Goal: Transaction & Acquisition: Obtain resource

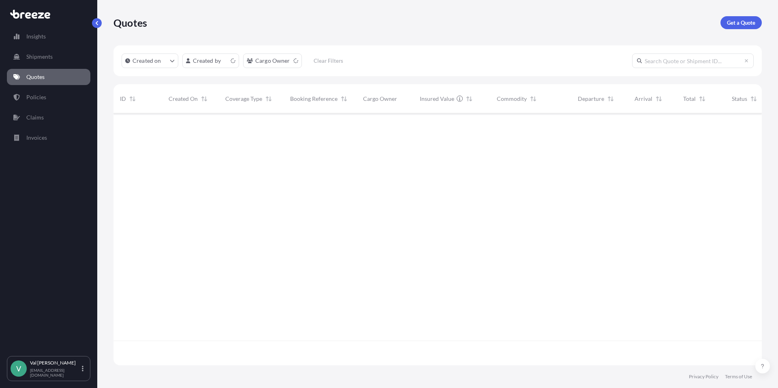
scroll to position [250, 642]
click at [738, 22] on p "Get a Quote" at bounding box center [741, 23] width 28 height 8
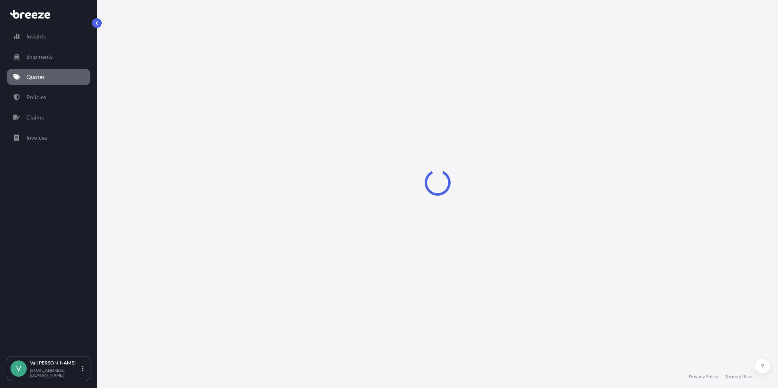
select select "Sea"
select select "1"
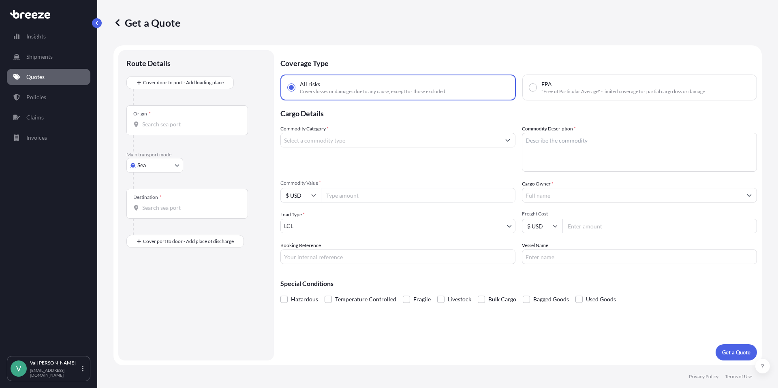
click at [160, 124] on input "Origin *" at bounding box center [190, 124] width 96 height 8
drag, startPoint x: 163, startPoint y: 124, endPoint x: 117, endPoint y: 123, distance: 45.8
click at [117, 124] on form "Route Details Cover door to port - Add loading place Place of loading Road Road…" at bounding box center [437, 205] width 648 height 320
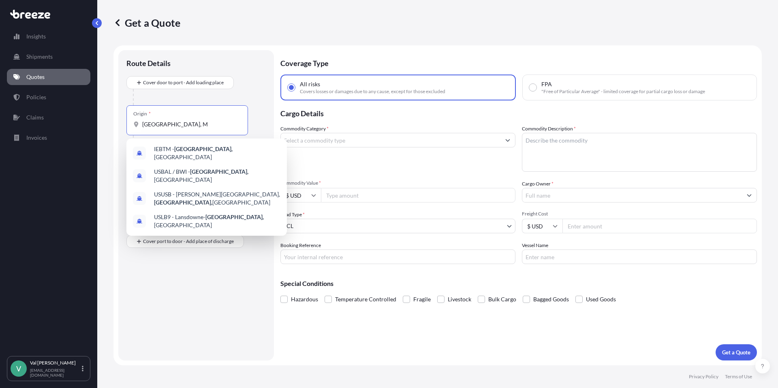
type input "[GEOGRAPHIC_DATA], [GEOGRAPHIC_DATA]"
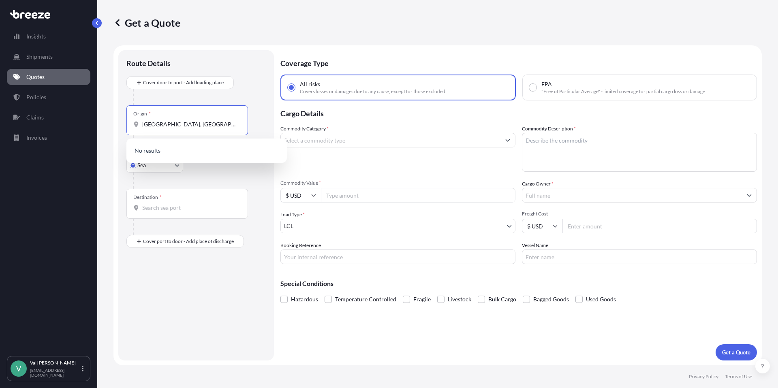
drag, startPoint x: 198, startPoint y: 124, endPoint x: 126, endPoint y: 118, distance: 72.0
click at [126, 118] on div "Origin * [GEOGRAPHIC_DATA], [GEOGRAPHIC_DATA]" at bounding box center [187, 120] width 122 height 30
click at [161, 167] on body "10 options available. 0 options available. 4 options available. 0 options avail…" at bounding box center [389, 194] width 778 height 388
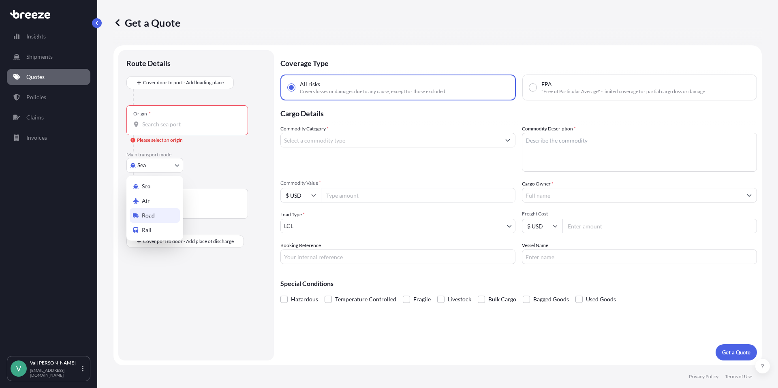
click at [158, 213] on div "Road" at bounding box center [155, 215] width 50 height 15
select select "Road"
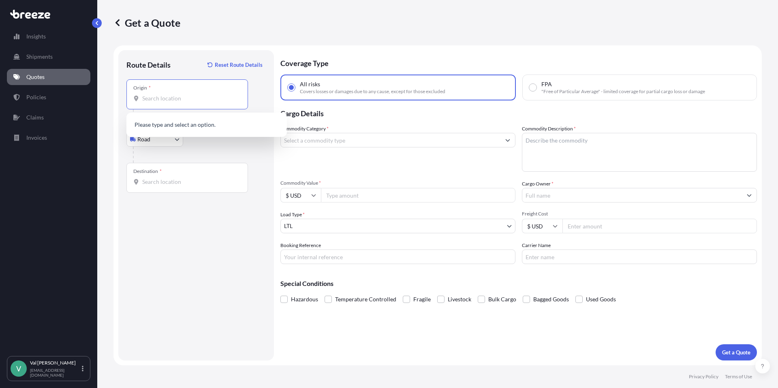
click at [165, 101] on input "Origin *" at bounding box center [190, 98] width 96 height 8
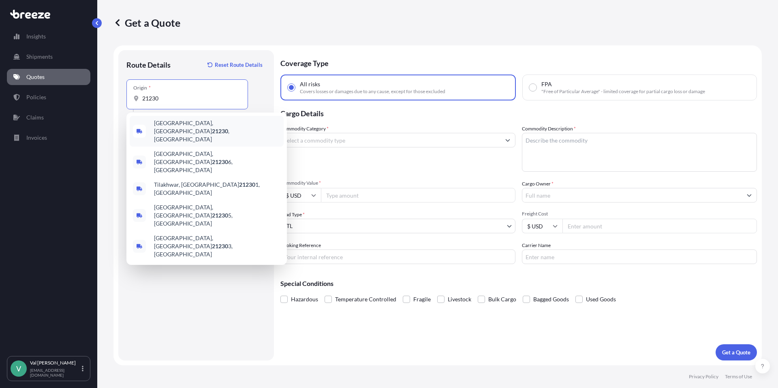
click at [171, 123] on span "Baltimore, MD 21230 , USA" at bounding box center [217, 131] width 126 height 24
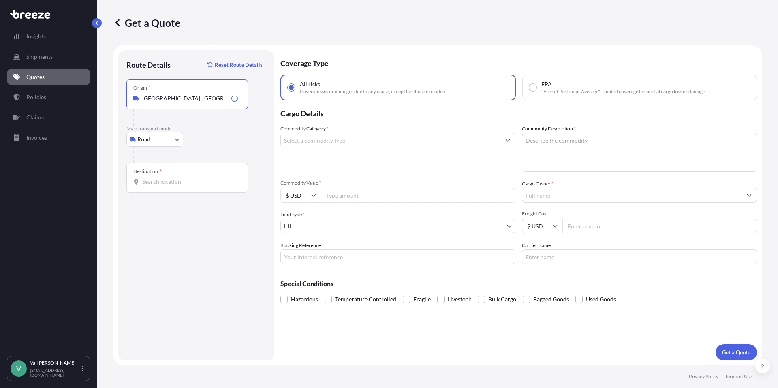
type input "[GEOGRAPHIC_DATA], [GEOGRAPHIC_DATA]"
click at [165, 183] on input "Destination *" at bounding box center [190, 182] width 96 height 8
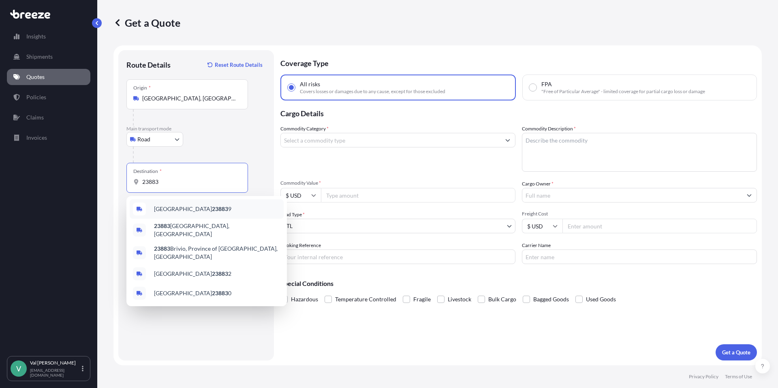
drag, startPoint x: 164, startPoint y: 181, endPoint x: 104, endPoint y: 180, distance: 60.4
click at [104, 180] on div "Get a Quote Route Details Reset Route Details Place of loading Road Road Rail O…" at bounding box center [437, 183] width 681 height 366
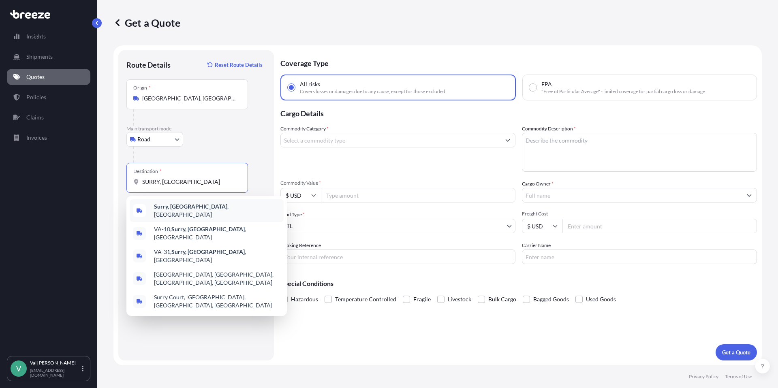
click at [177, 207] on b "Surry, VA" at bounding box center [190, 206] width 73 height 7
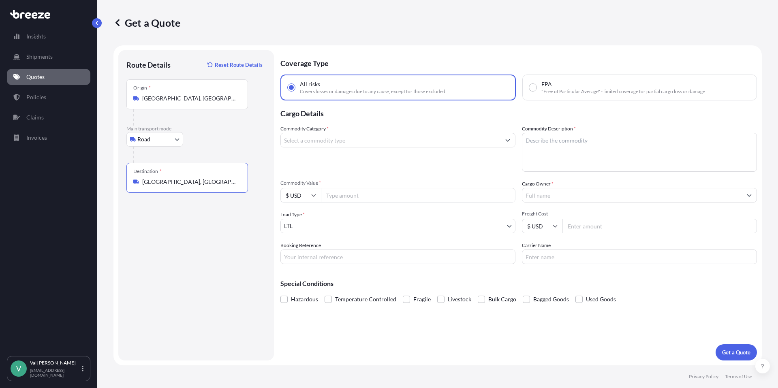
type input "[GEOGRAPHIC_DATA], [GEOGRAPHIC_DATA], [GEOGRAPHIC_DATA]"
click at [305, 141] on input "Commodity Category *" at bounding box center [391, 140] width 220 height 15
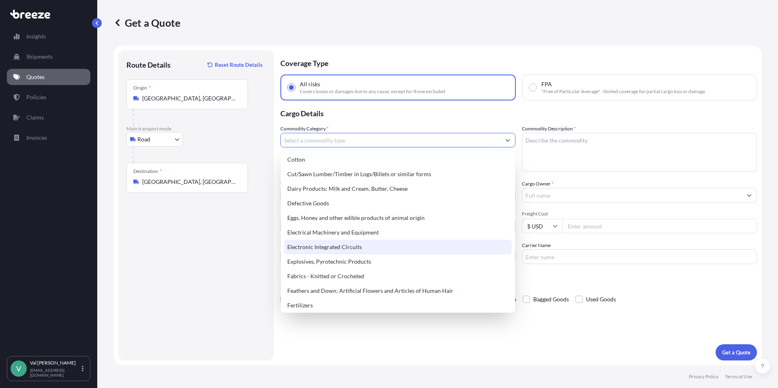
scroll to position [435, 0]
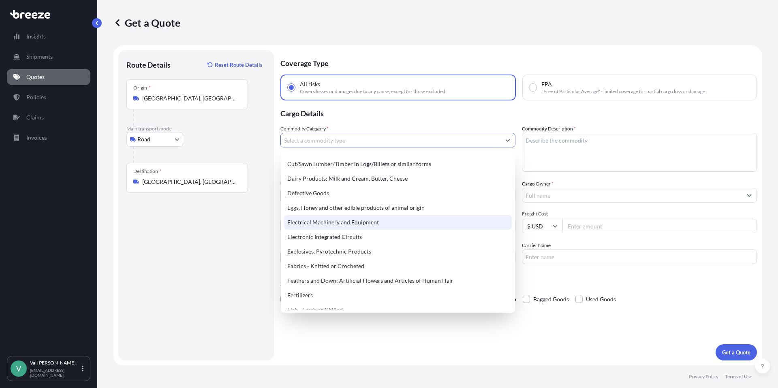
click at [363, 223] on div "Electrical Machinery and Equipment" at bounding box center [398, 222] width 228 height 15
type input "Electrical Machinery and Equipment"
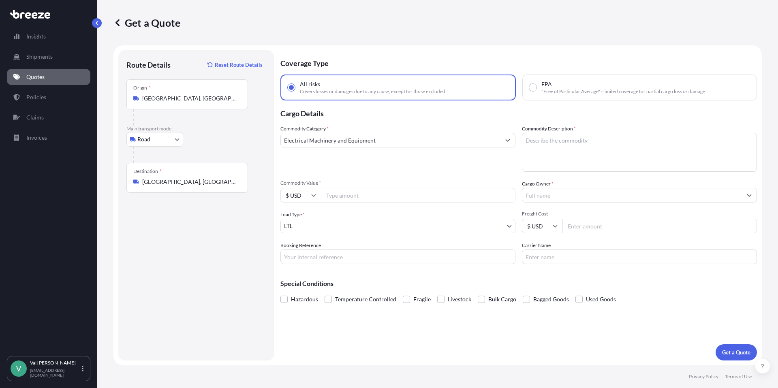
click at [352, 197] on input "Commodity Value *" at bounding box center [418, 195] width 195 height 15
type input "6886"
click at [328, 259] on input "Booking Reference" at bounding box center [397, 257] width 235 height 15
type input "PO05055259-1"
click at [557, 144] on textarea "Commodity Description *" at bounding box center [639, 152] width 235 height 39
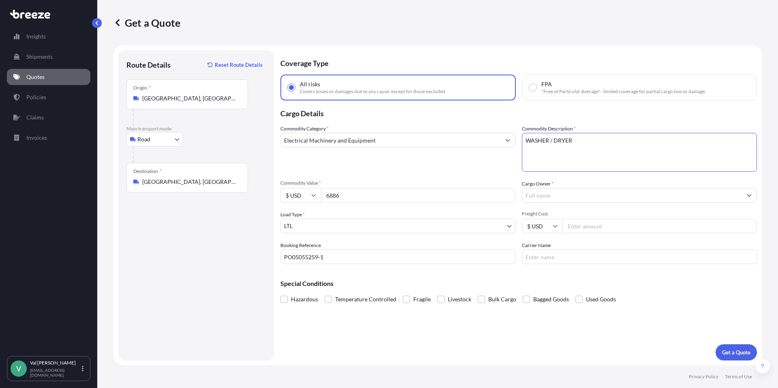
type textarea "WASHER / DRYER"
click at [564, 193] on input "Cargo Owner *" at bounding box center [632, 195] width 220 height 15
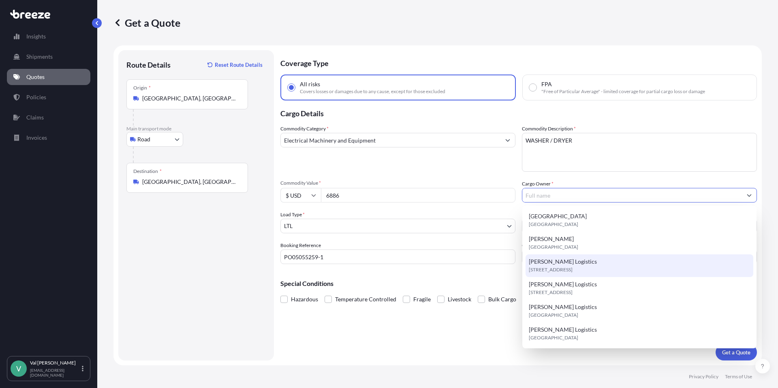
click at [554, 268] on span "6531 Effingham Way ste a, 31909, Columbus, United States" at bounding box center [551, 270] width 44 height 8
type input "[PERSON_NAME] Logistics"
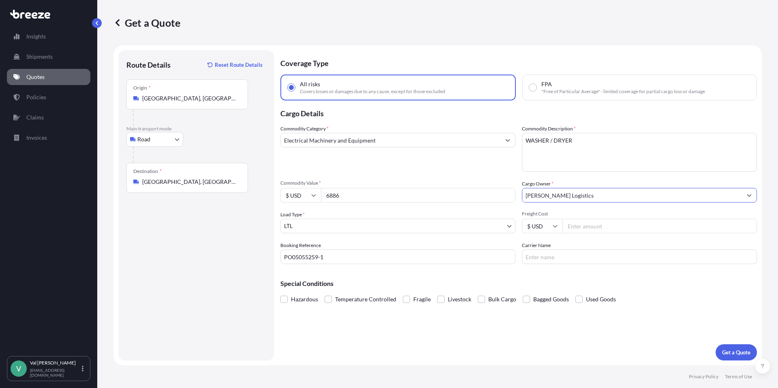
click at [594, 224] on input "Freight Cost" at bounding box center [660, 226] width 195 height 15
type input "334.54"
click at [578, 255] on input "Carrier Name" at bounding box center [639, 257] width 235 height 15
type input "XPO LOGISTICS"
click at [738, 352] on p "Get a Quote" at bounding box center [736, 353] width 28 height 8
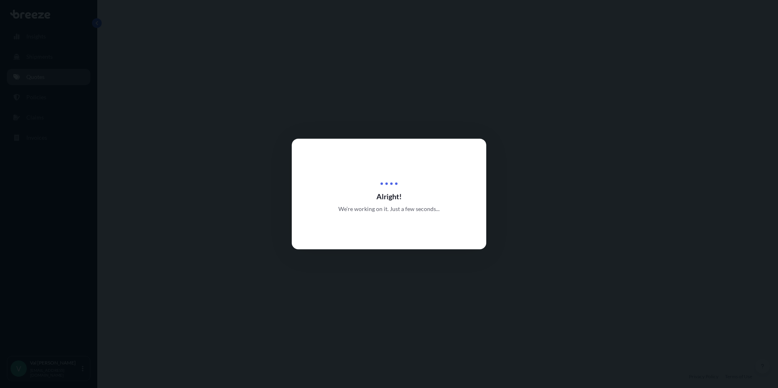
select select "Road"
select select "1"
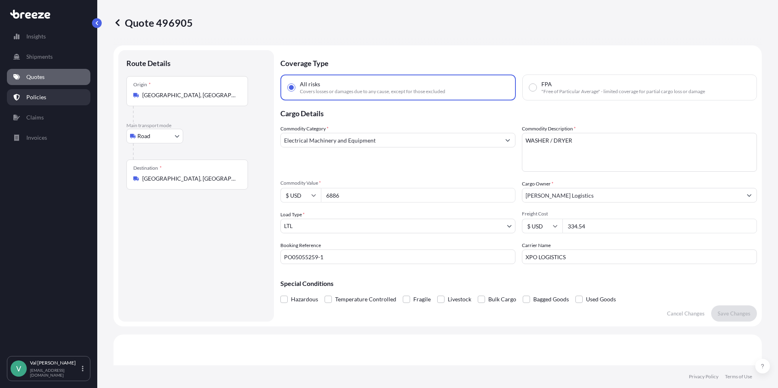
click at [29, 97] on p "Policies" at bounding box center [36, 97] width 20 height 8
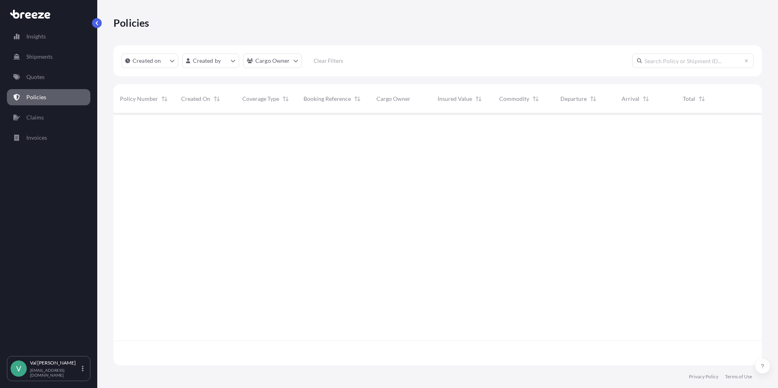
scroll to position [250, 642]
click at [34, 77] on p "Quotes" at bounding box center [35, 77] width 18 height 8
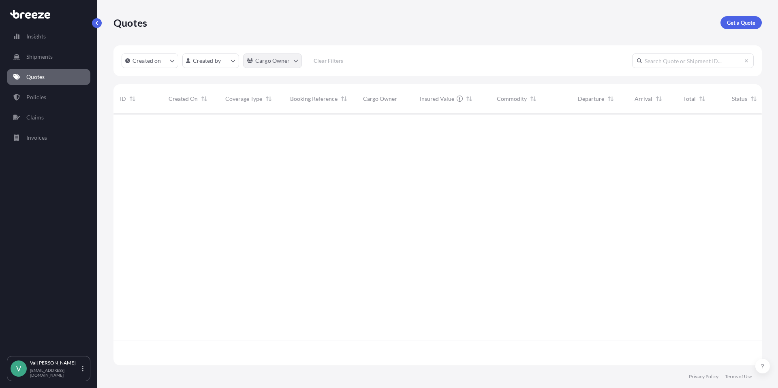
scroll to position [250, 642]
click at [734, 19] on p "Get a Quote" at bounding box center [741, 23] width 28 height 8
select select "Sea"
select select "1"
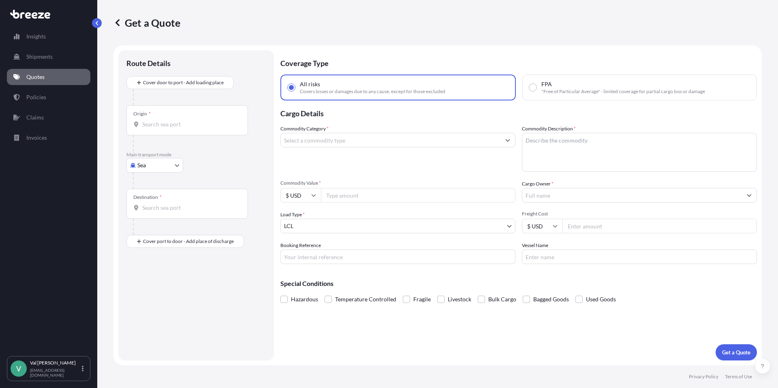
click at [153, 164] on body "Insights Shipments Quotes Policies Claims Invoices V Val Ray val@mjrost.com Get…" at bounding box center [389, 194] width 778 height 388
click at [160, 212] on div "Road" at bounding box center [155, 215] width 50 height 15
select select "Road"
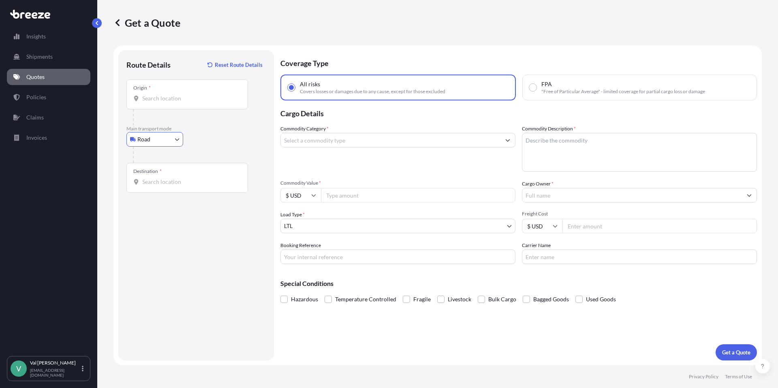
click at [154, 143] on body "Insights Shipments Quotes Policies Claims Invoices V Val Ray val@mjrost.com Get…" at bounding box center [389, 194] width 778 height 388
click at [171, 94] on div "Origin *" at bounding box center [187, 94] width 122 height 30
click at [171, 94] on input "Origin *" at bounding box center [190, 98] width 96 height 8
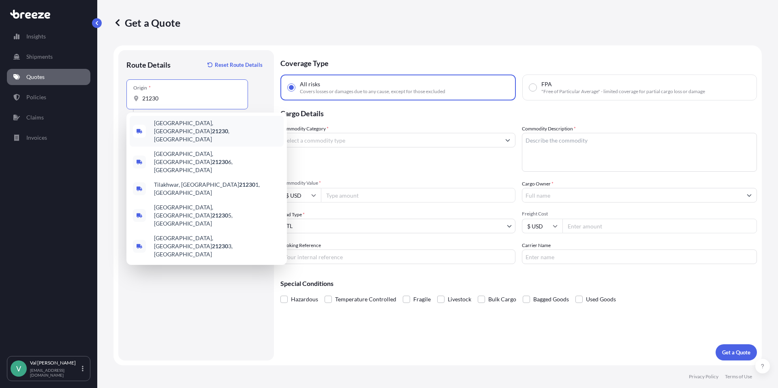
click at [179, 123] on span "Baltimore, MD 21230 , USA" at bounding box center [217, 131] width 126 height 24
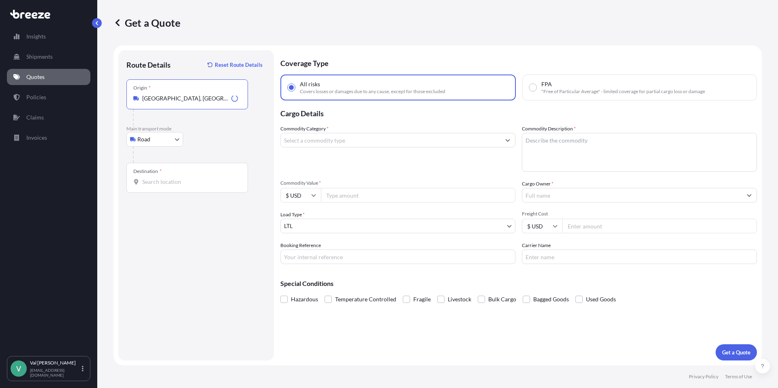
type input "[GEOGRAPHIC_DATA], [GEOGRAPHIC_DATA]"
click at [171, 181] on input "Destination *" at bounding box center [190, 182] width 96 height 8
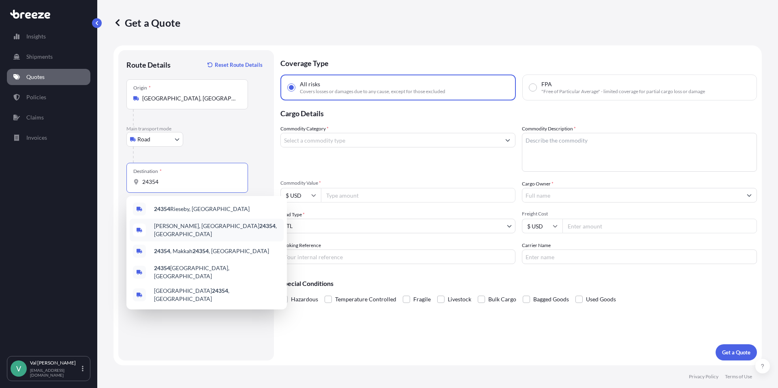
click at [181, 229] on span "Marion, VA 24354 , USA" at bounding box center [217, 230] width 126 height 16
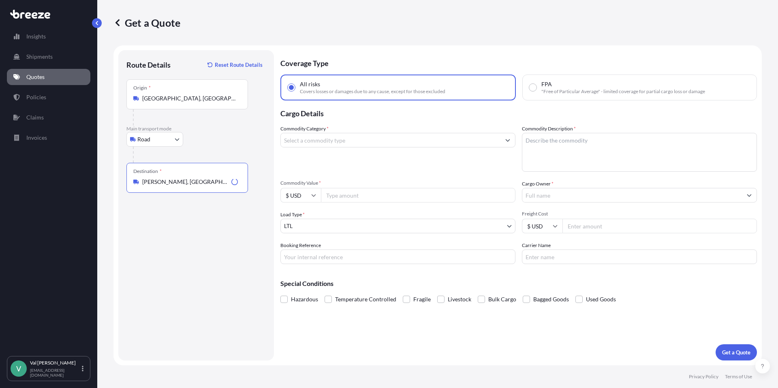
type input "Marion, VA 24354, USA"
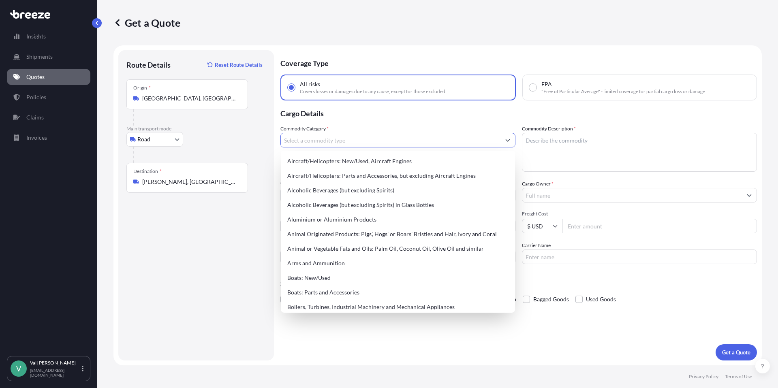
click at [327, 137] on input "Commodity Category *" at bounding box center [391, 140] width 220 height 15
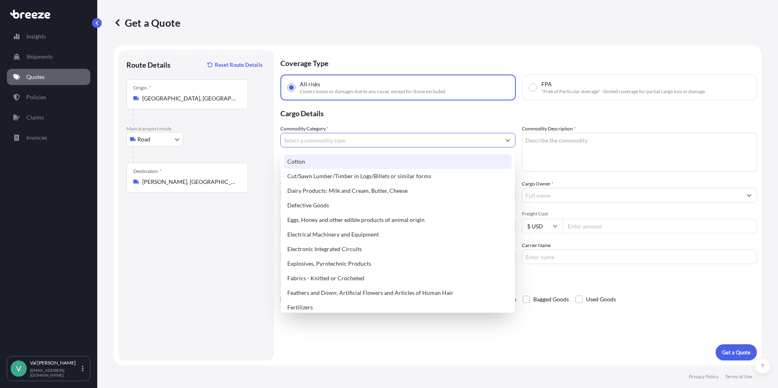
scroll to position [424, 0]
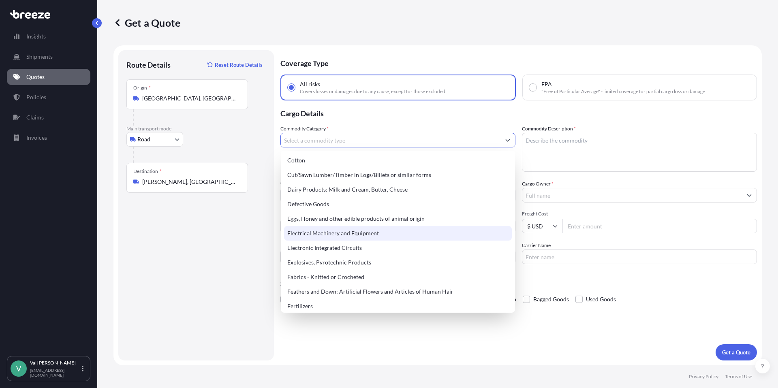
click at [337, 233] on div "Electrical Machinery and Equipment" at bounding box center [398, 233] width 228 height 15
type input "Electrical Machinery and Equipment"
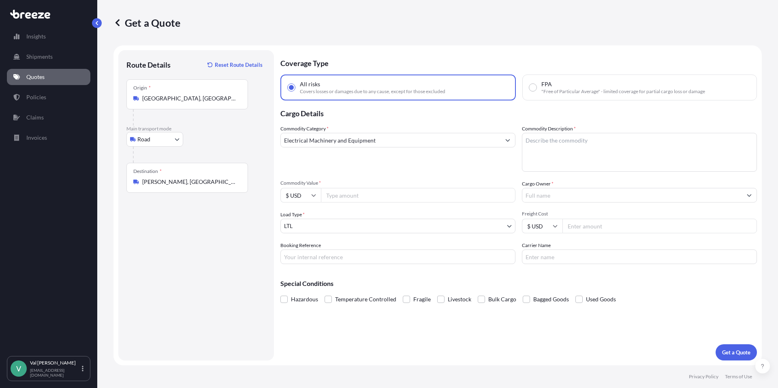
click at [337, 195] on input "Commodity Value *" at bounding box center [418, 195] width 195 height 15
type input "6941"
click at [335, 255] on input "Booking Reference" at bounding box center [397, 257] width 235 height 15
type input "PO05083676"
click at [553, 140] on textarea "Commodity Description *" at bounding box center [639, 152] width 235 height 39
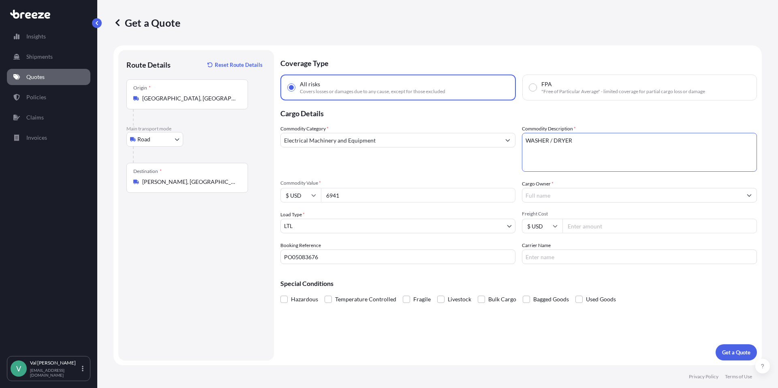
type textarea "WASHER / DRYER"
click at [550, 197] on input "Cargo Owner *" at bounding box center [632, 195] width 220 height 15
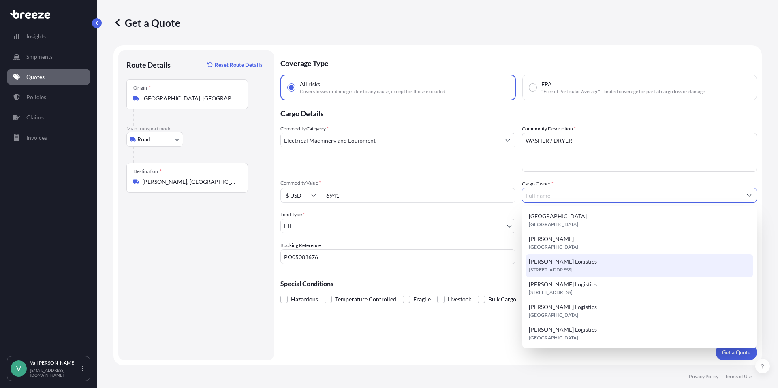
click at [554, 267] on span "6531 Effingham Way ste a, 31909, Columbus, United States" at bounding box center [551, 270] width 44 height 8
type input "[PERSON_NAME] Logistics"
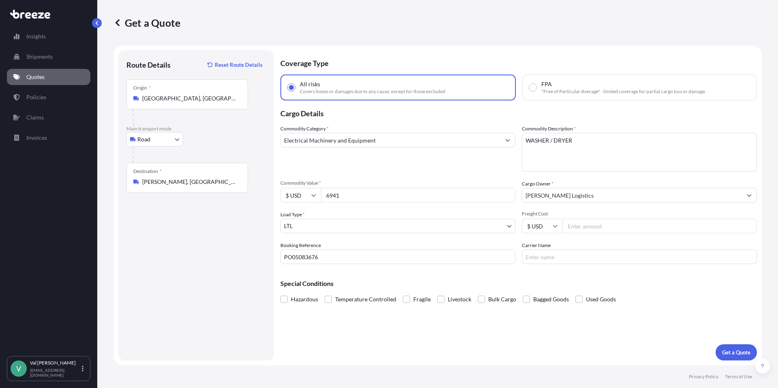
click at [597, 227] on input "Freight Cost" at bounding box center [660, 226] width 195 height 15
type input "379.74"
click at [589, 257] on input "Carrier Name" at bounding box center [639, 257] width 235 height 15
type input "XPO LOGISTICS"
click at [734, 352] on p "Get a Quote" at bounding box center [736, 353] width 28 height 8
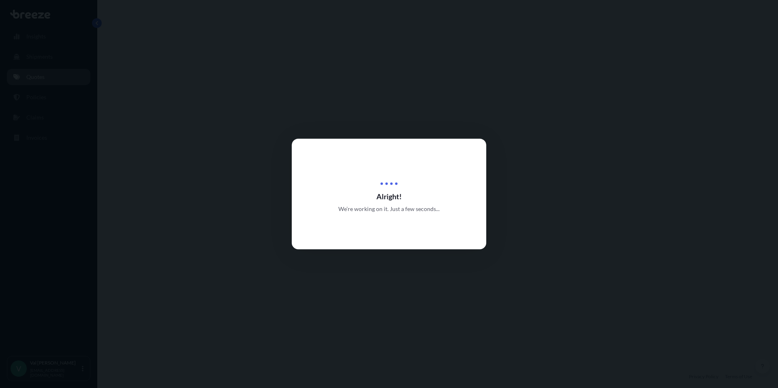
select select "Road"
select select "1"
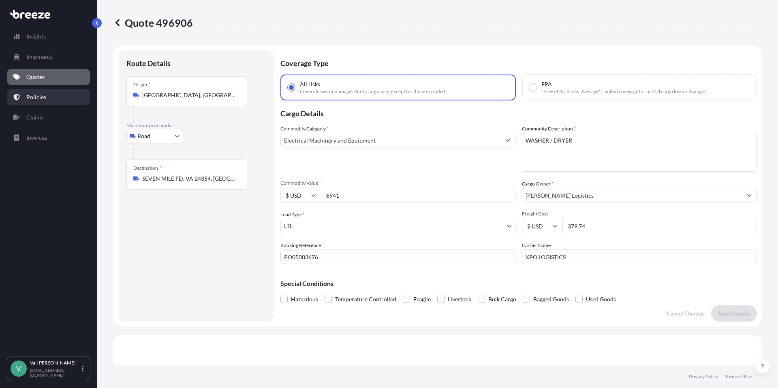
click at [31, 95] on p "Policies" at bounding box center [36, 97] width 20 height 8
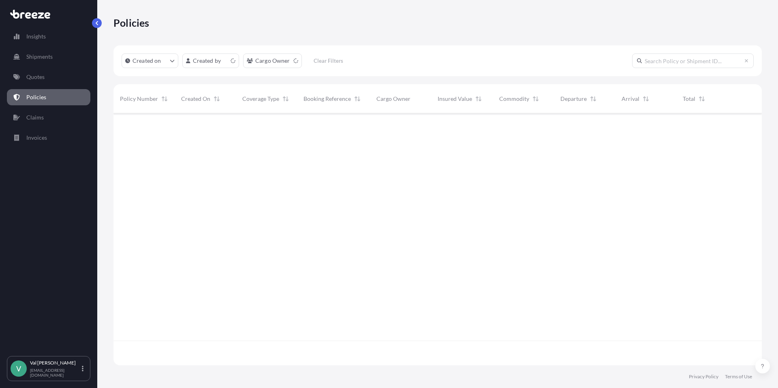
scroll to position [250, 642]
click at [36, 77] on p "Quotes" at bounding box center [35, 77] width 18 height 8
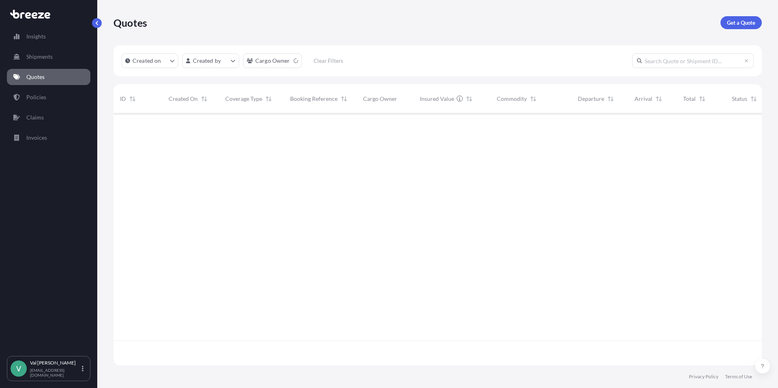
scroll to position [250, 642]
click at [735, 24] on p "Get a Quote" at bounding box center [741, 23] width 28 height 8
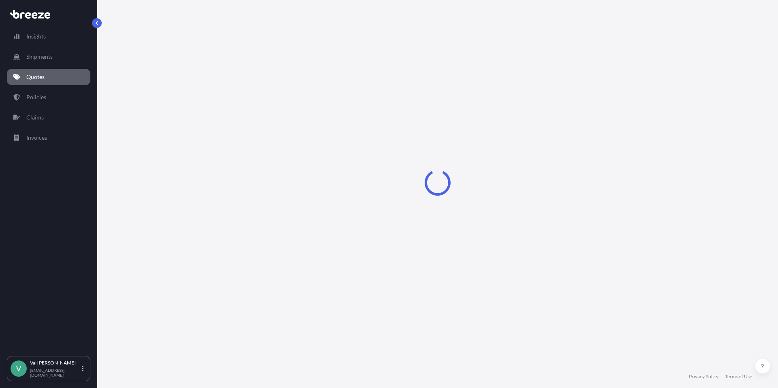
select select "Sea"
select select "1"
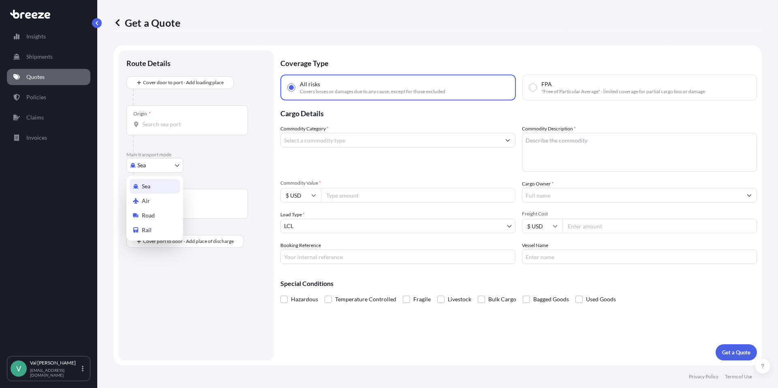
click at [167, 161] on body "Insights Shipments Quotes Policies Claims Invoices V Val Ray val@mjrost.com Get…" at bounding box center [389, 194] width 778 height 388
click at [155, 212] on div "Road" at bounding box center [155, 215] width 50 height 15
select select "Road"
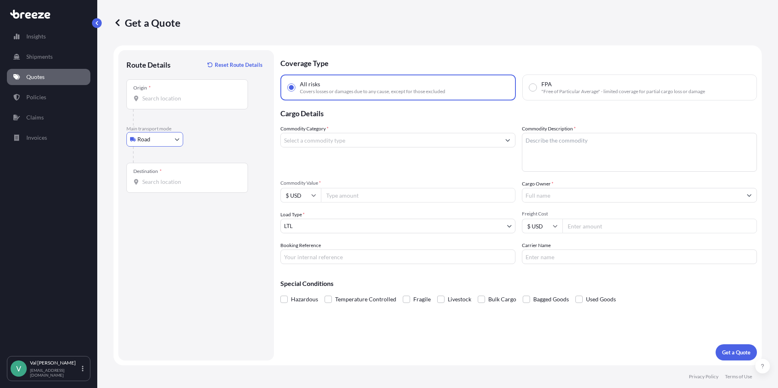
click at [173, 98] on input "Origin *" at bounding box center [190, 98] width 96 height 8
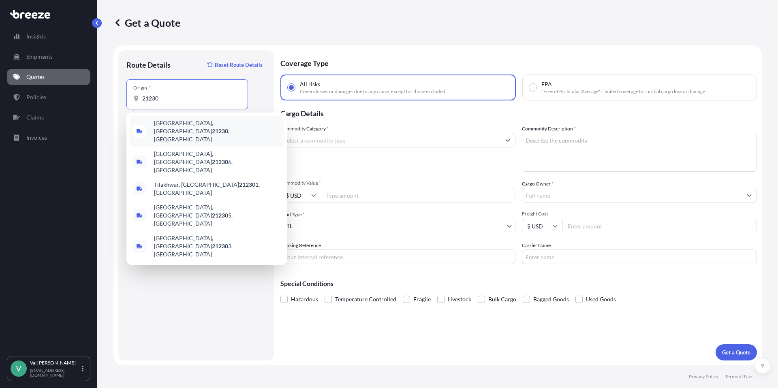
click at [180, 124] on span "Baltimore, MD 21230 , USA" at bounding box center [217, 131] width 126 height 24
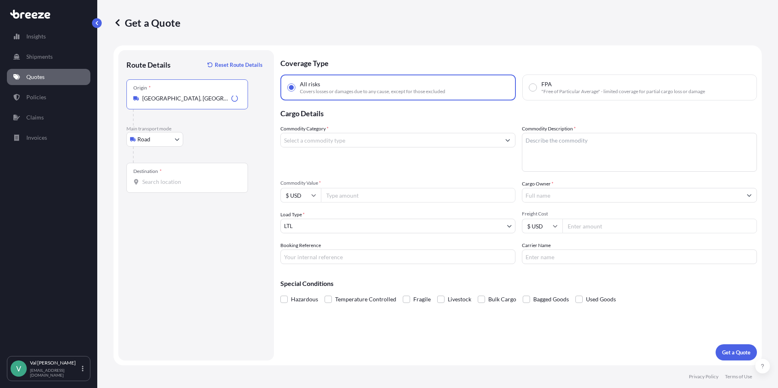
type input "[GEOGRAPHIC_DATA], [GEOGRAPHIC_DATA]"
click at [163, 183] on input "Destination *" at bounding box center [190, 182] width 96 height 8
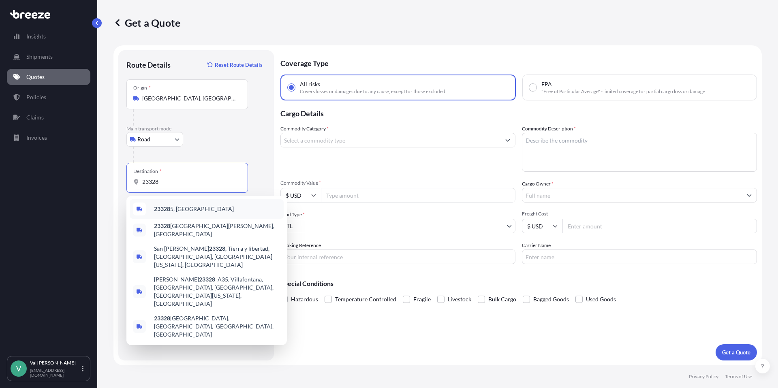
drag, startPoint x: 164, startPoint y: 180, endPoint x: 116, endPoint y: 177, distance: 47.9
click at [113, 177] on form "Route Details Reset Route Details Place of loading Road Road Rail Origin * Balt…" at bounding box center [437, 205] width 648 height 320
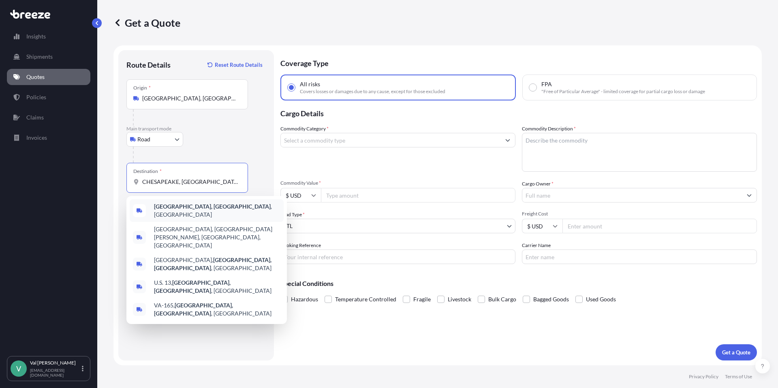
click at [191, 210] on b "Chesapeake, VA" at bounding box center [212, 206] width 117 height 7
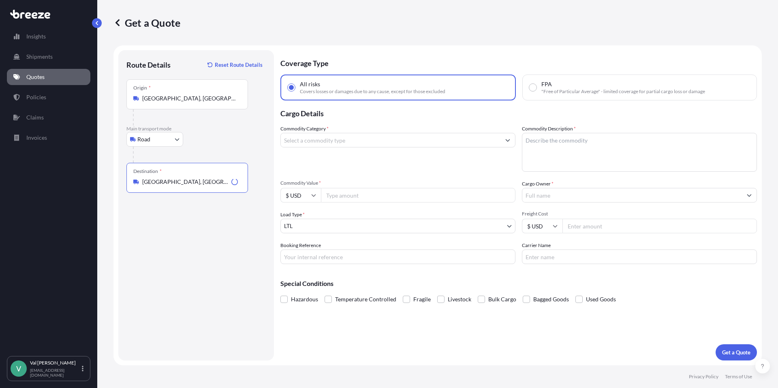
type input "[GEOGRAPHIC_DATA], [GEOGRAPHIC_DATA], [GEOGRAPHIC_DATA]"
click at [332, 139] on input "Commodity Category *" at bounding box center [391, 140] width 220 height 15
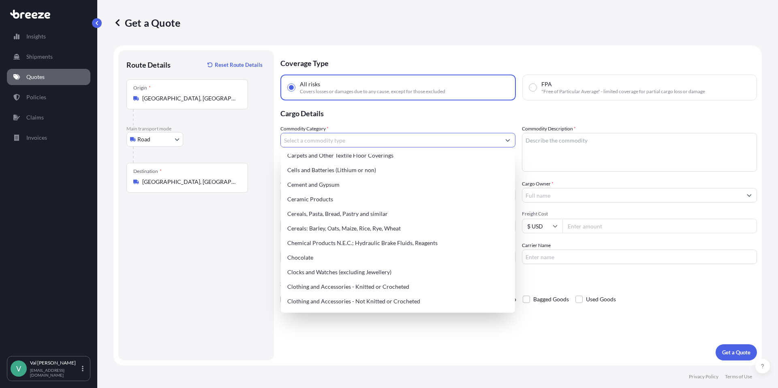
scroll to position [385, 0]
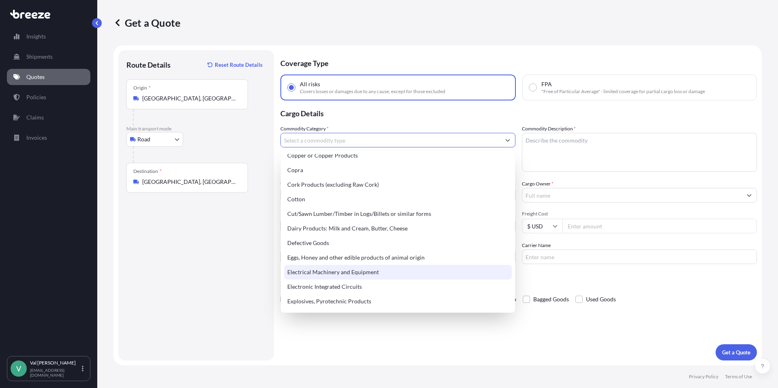
click at [350, 269] on div "Electrical Machinery and Equipment" at bounding box center [398, 272] width 228 height 15
type input "Electrical Machinery and Equipment"
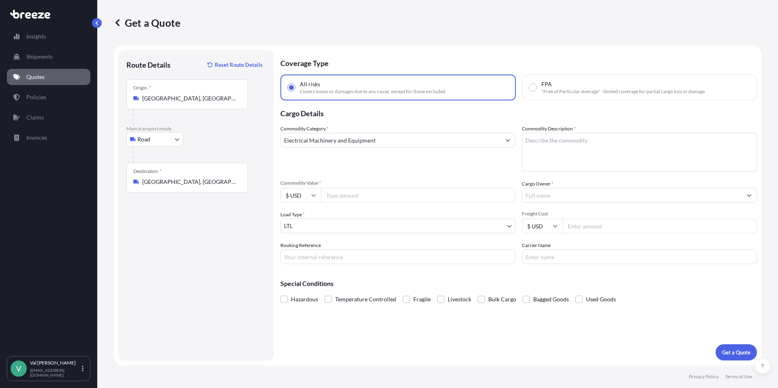
click at [358, 196] on input "Commodity Value *" at bounding box center [418, 195] width 195 height 15
type input "5310"
click at [345, 258] on input "Booking Reference" at bounding box center [397, 257] width 235 height 15
type input "PO05064735"
click at [564, 141] on textarea "Commodity Description *" at bounding box center [639, 152] width 235 height 39
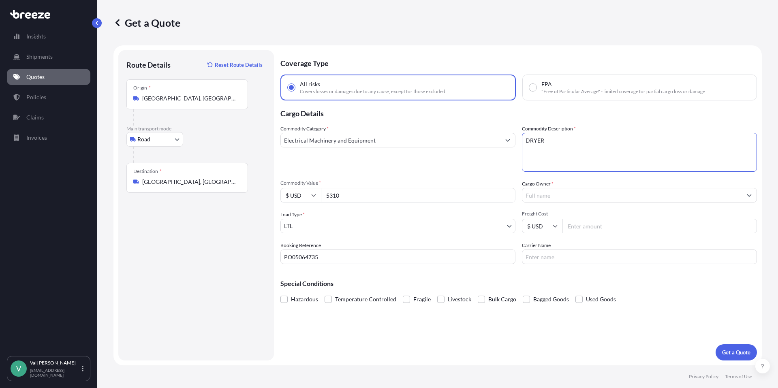
type textarea "DRYER"
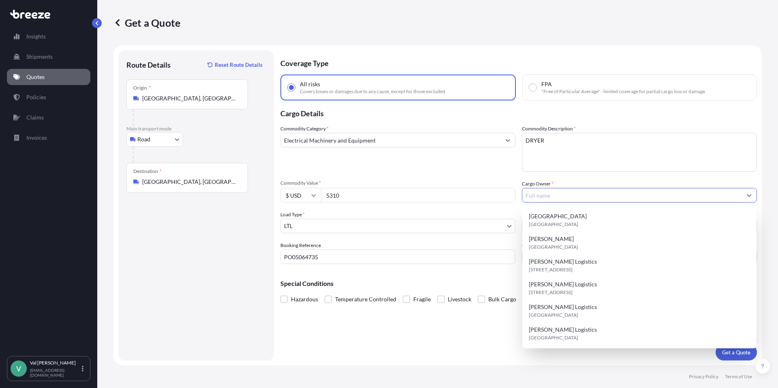
click at [554, 193] on input "Cargo Owner *" at bounding box center [632, 195] width 220 height 15
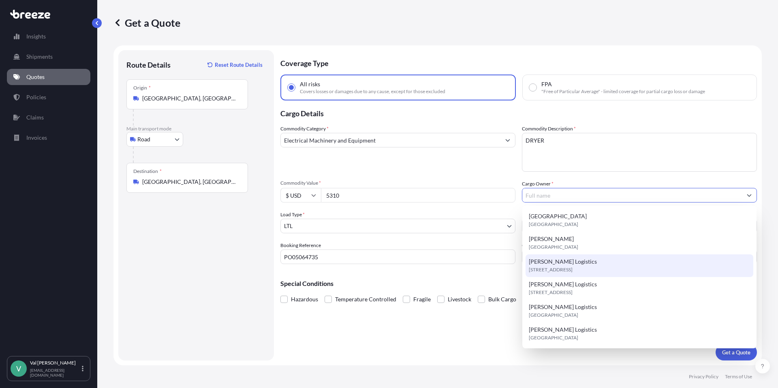
click at [558, 268] on span "6531 Effingham Way ste a, 31909, Columbus, United States" at bounding box center [551, 270] width 44 height 8
type input "[PERSON_NAME] Logistics"
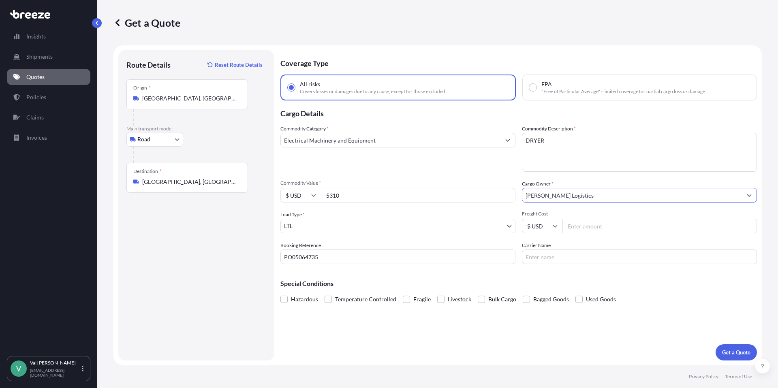
click at [615, 225] on input "Freight Cost" at bounding box center [660, 226] width 195 height 15
type input "357.64"
click at [596, 255] on input "Carrier Name" at bounding box center [639, 257] width 235 height 15
type input "XPO LOGISTICS"
click at [736, 350] on p "Get a Quote" at bounding box center [736, 353] width 28 height 8
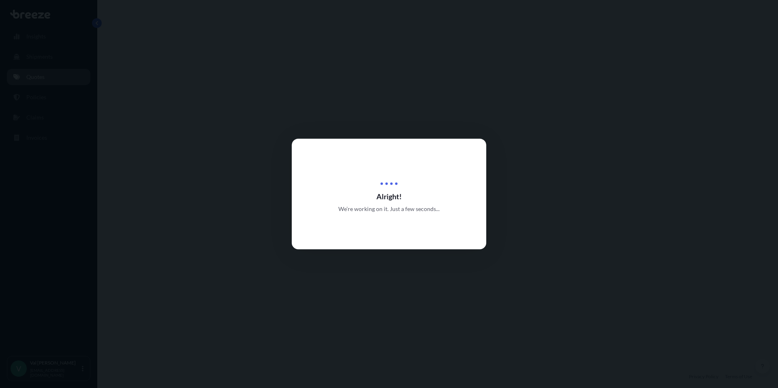
select select "Road"
select select "1"
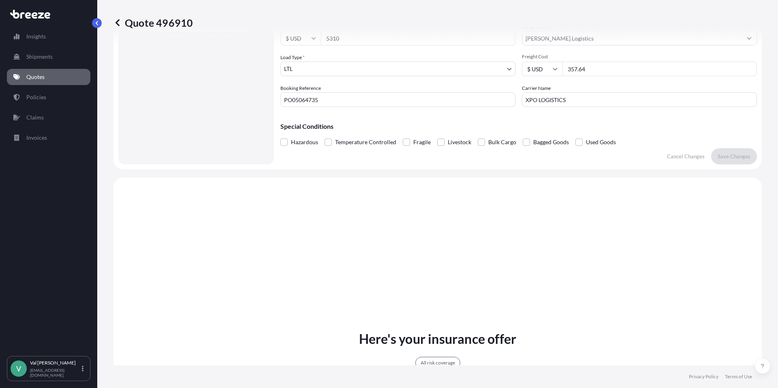
scroll to position [294, 0]
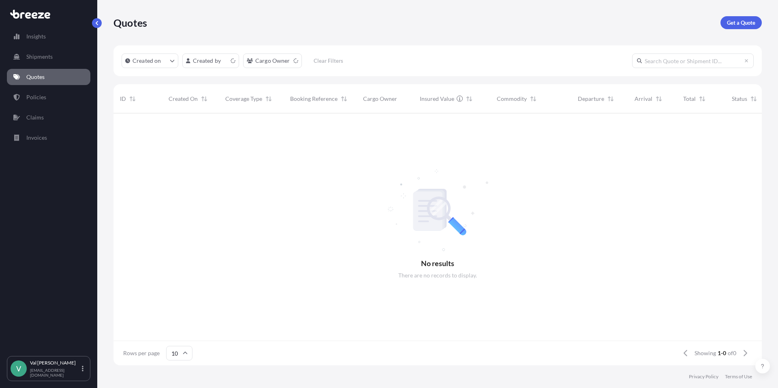
scroll to position [6, 6]
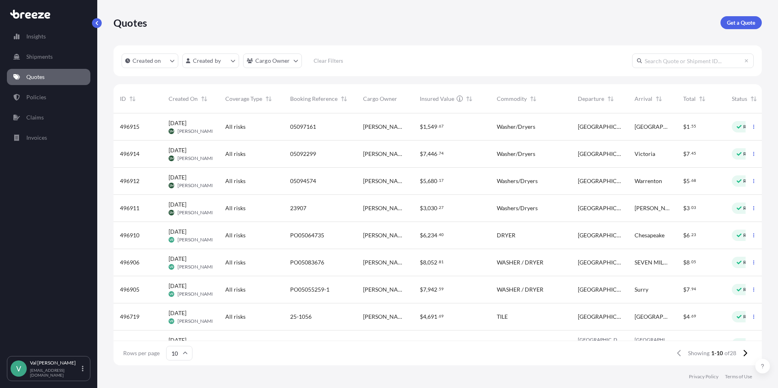
click at [490, 257] on div "WASHER / DRYER" at bounding box center [530, 262] width 81 height 27
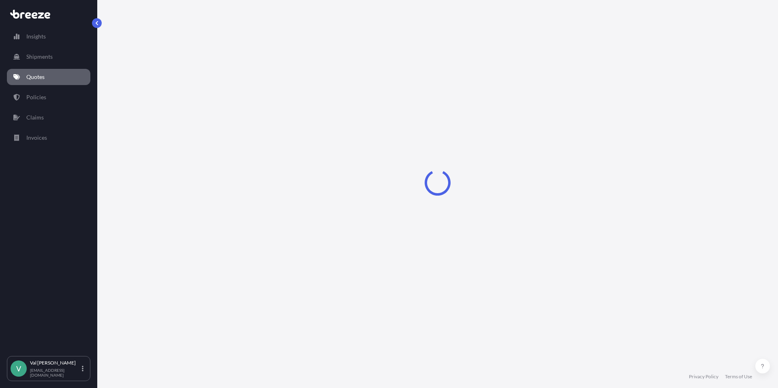
select select "Road"
select select "1"
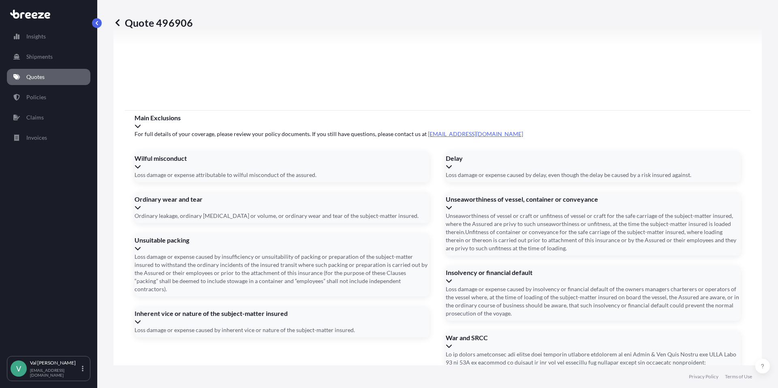
scroll to position [1027, 0]
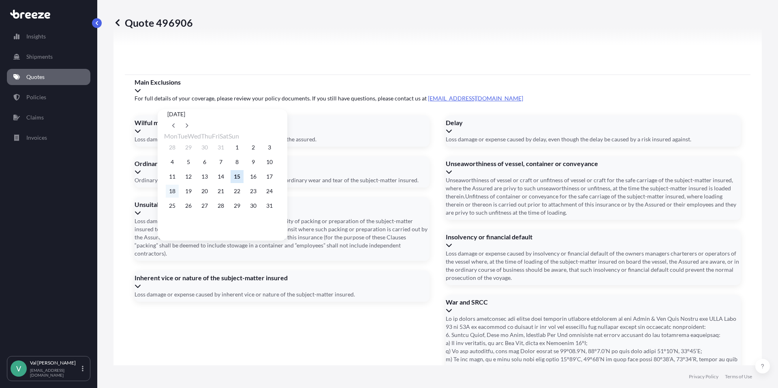
click at [171, 193] on button "18" at bounding box center [172, 191] width 13 height 13
type input "[DATE]"
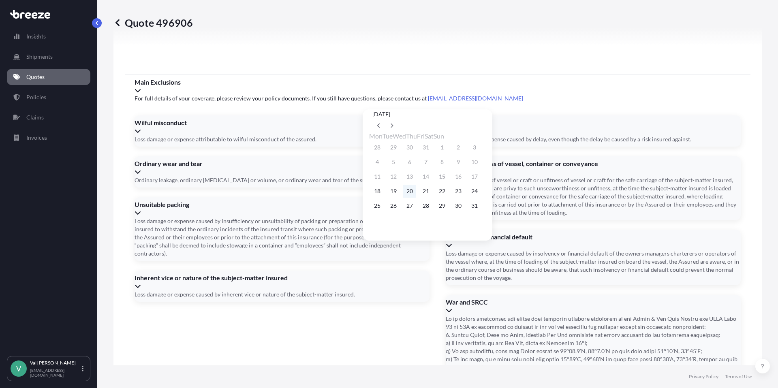
click at [414, 193] on button "20" at bounding box center [409, 191] width 13 height 13
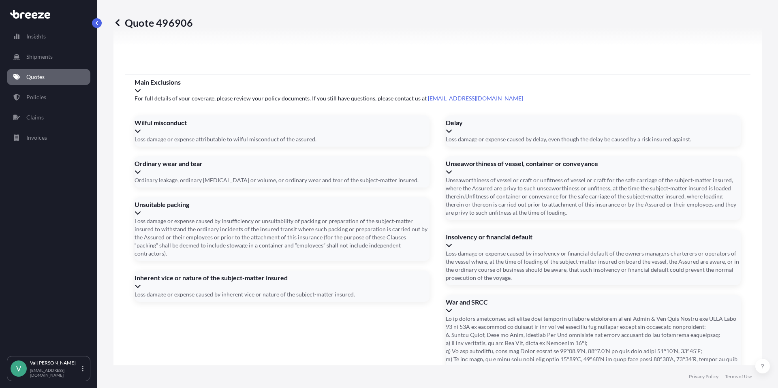
type input "[DATE]"
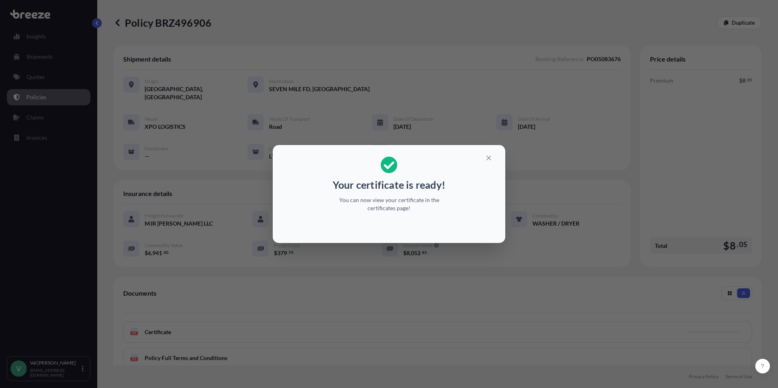
click at [38, 79] on div "Your certificate is ready! You can now view your certificate in the certificate…" at bounding box center [389, 194] width 778 height 388
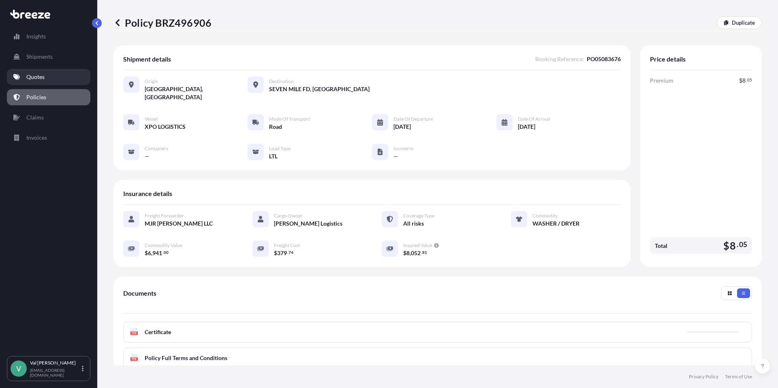
click at [37, 77] on p "Quotes" at bounding box center [35, 77] width 18 height 8
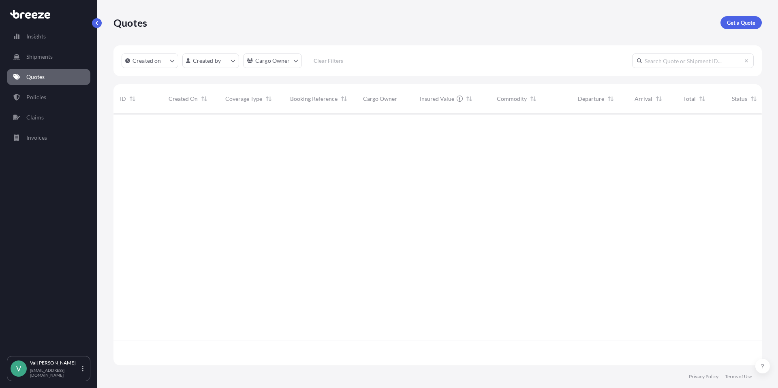
scroll to position [250, 642]
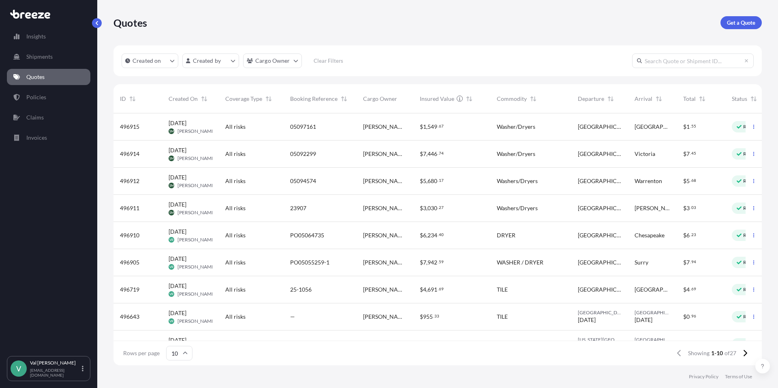
click at [502, 234] on span "DRYER" at bounding box center [506, 235] width 19 height 8
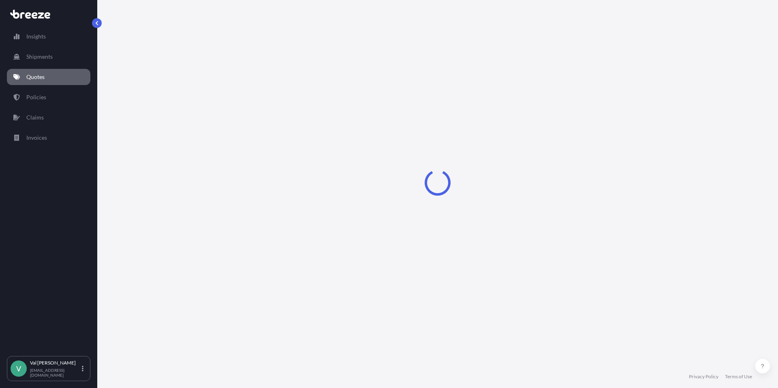
select select "Road"
select select "1"
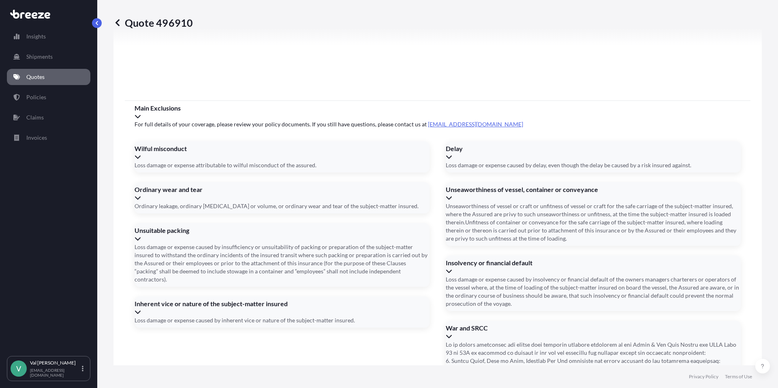
scroll to position [1027, 0]
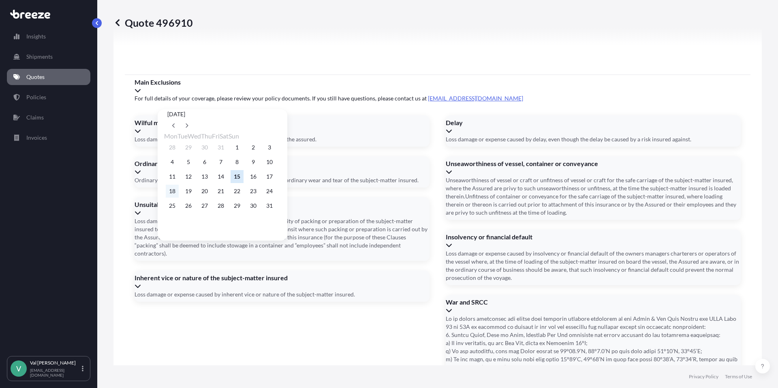
click at [172, 193] on button "18" at bounding box center [172, 191] width 13 height 13
type input "[DATE]"
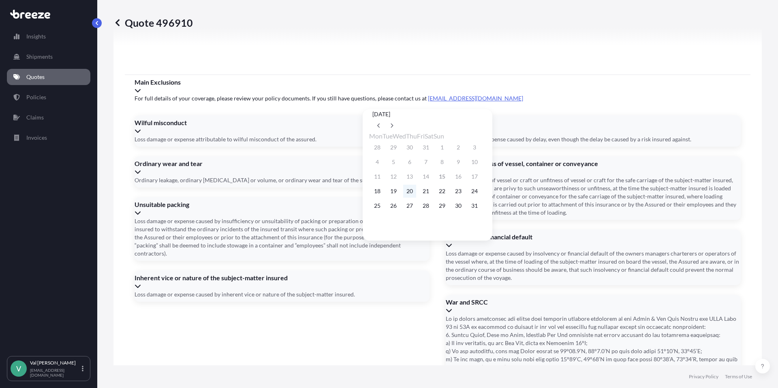
click at [415, 194] on button "20" at bounding box center [409, 191] width 13 height 13
type input "[DATE]"
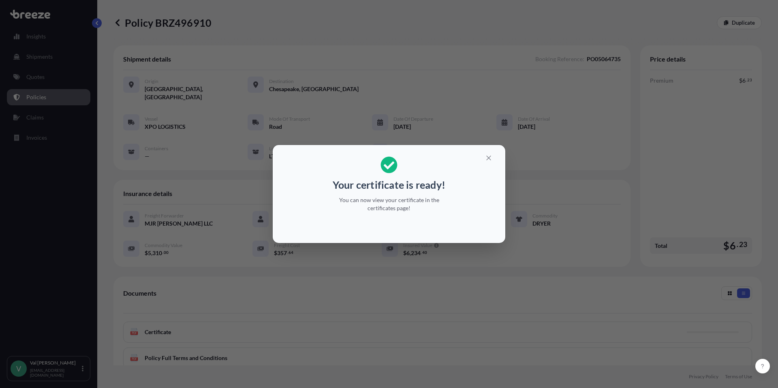
click at [36, 77] on div "Your certificate is ready! You can now view your certificate in the certificate…" at bounding box center [389, 194] width 778 height 388
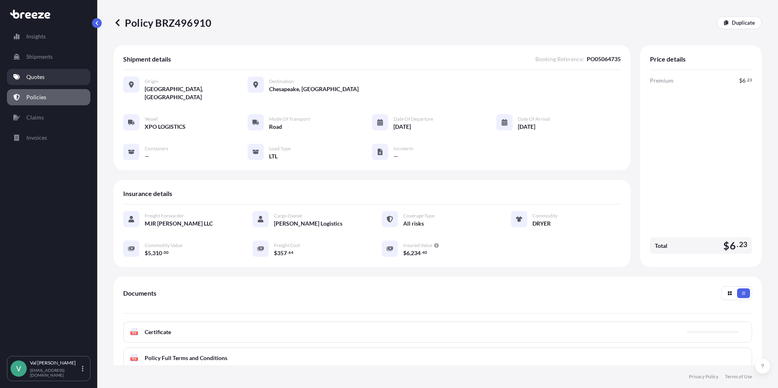
click at [36, 77] on p "Quotes" at bounding box center [35, 77] width 18 height 8
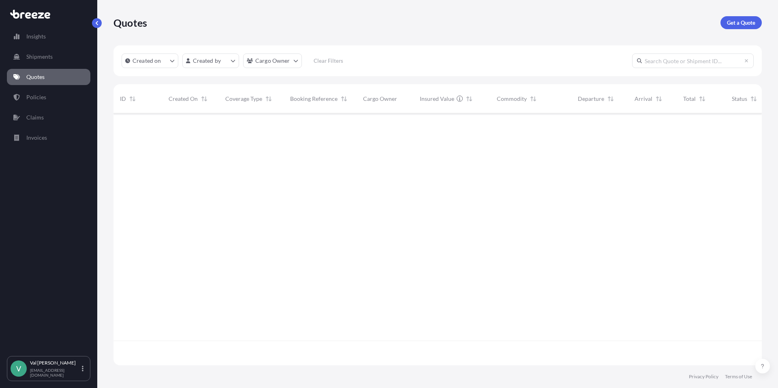
scroll to position [250, 642]
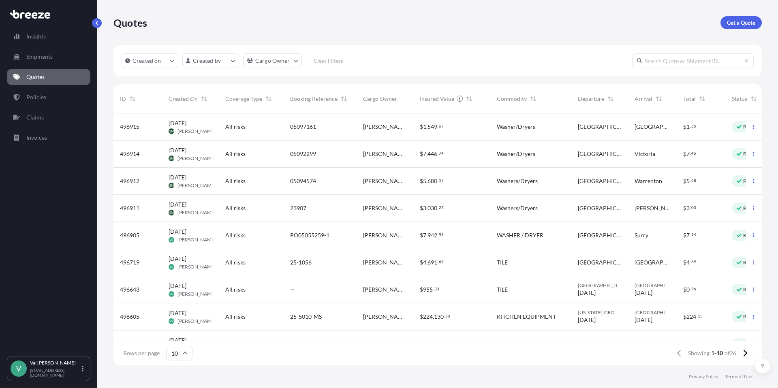
click at [419, 231] on div "$ 7 , 942 . 59" at bounding box center [451, 235] width 77 height 27
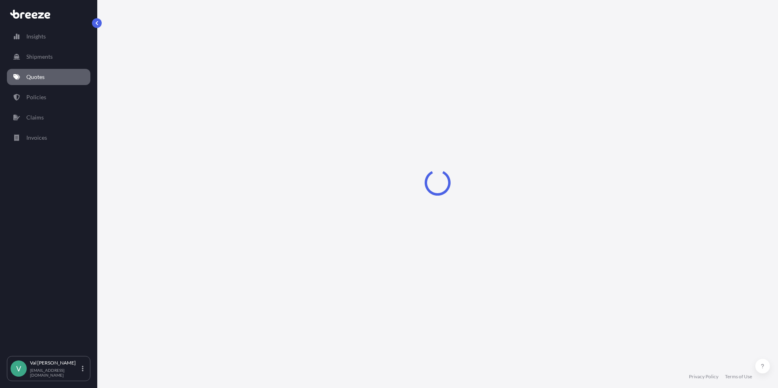
select select "Road"
select select "1"
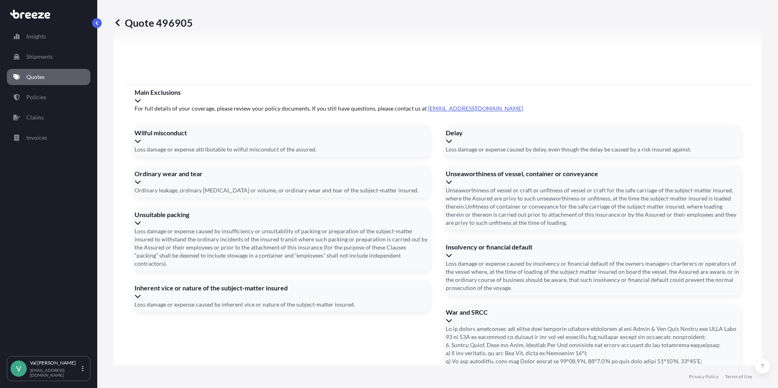
scroll to position [1027, 0]
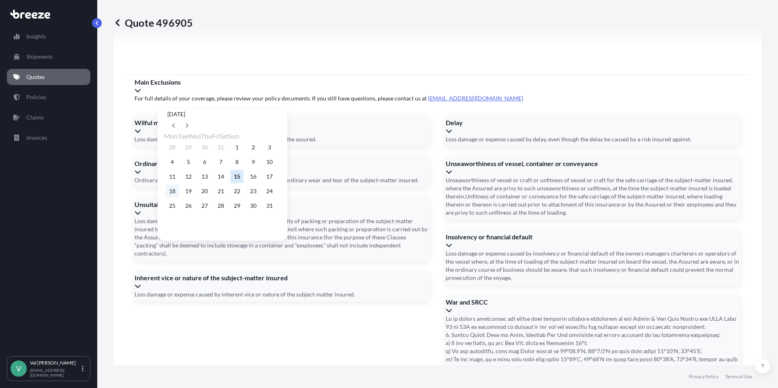
click at [170, 193] on button "18" at bounding box center [172, 191] width 13 height 13
type input "[DATE]"
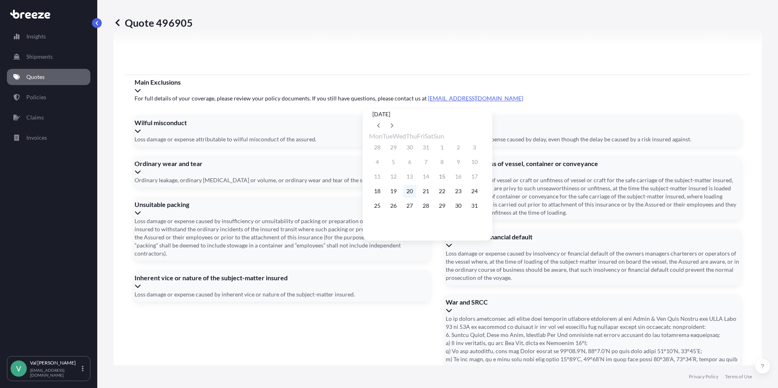
click at [416, 194] on button "20" at bounding box center [409, 191] width 13 height 13
type input "[DATE]"
